Goal: Navigation & Orientation: Understand site structure

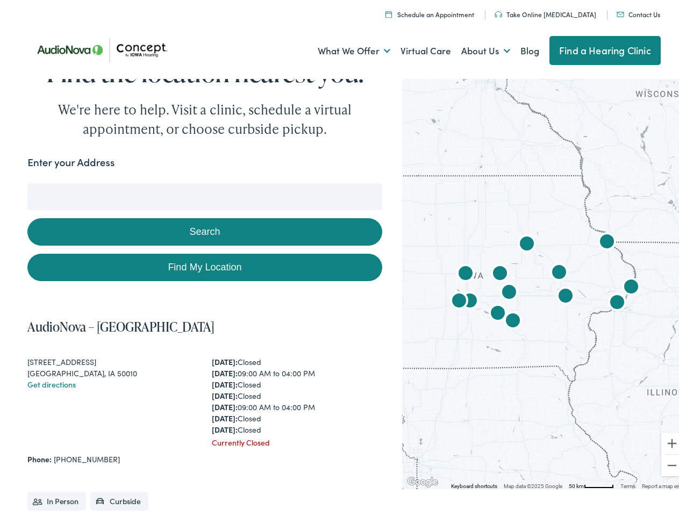
click at [344, 48] on link "What We Offer" at bounding box center [354, 48] width 73 height 40
click at [474, 48] on link "About Us" at bounding box center [485, 48] width 49 height 40
click at [434, 181] on button "Search" at bounding box center [438, 180] width 13 height 13
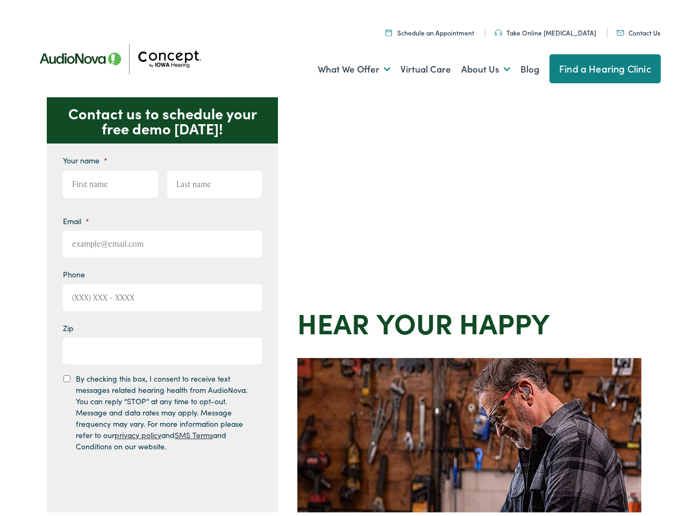
click at [339, 258] on div "Contact us to schedule your free demo [DATE]! Give us a call [PHONE_NUMBER] Ema…" at bounding box center [344, 468] width 688 height 748
click at [344, 66] on link "What We Offer" at bounding box center [354, 66] width 73 height 40
click at [474, 66] on link "About Us" at bounding box center [485, 66] width 49 height 40
